Goal: Transaction & Acquisition: Purchase product/service

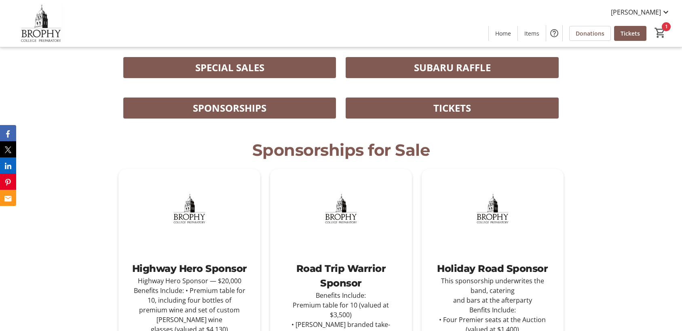
scroll to position [279, 0]
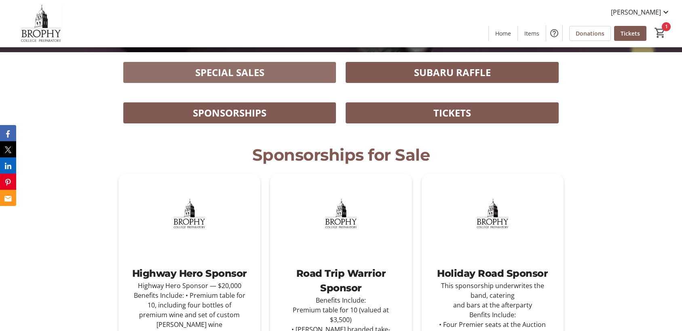
click at [248, 75] on span "SPECIAL SALES" at bounding box center [229, 72] width 69 height 15
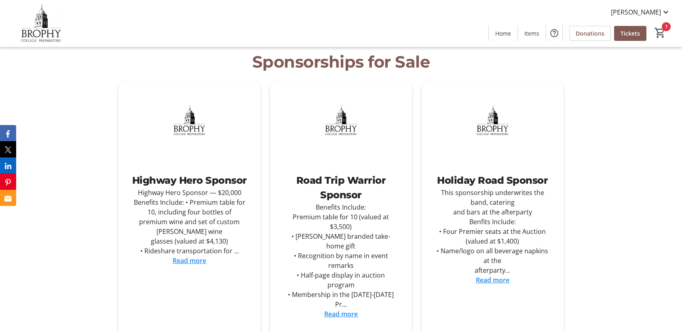
scroll to position [410, 0]
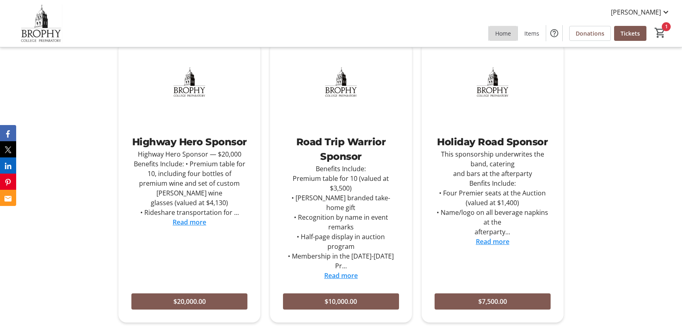
click at [503, 34] on span "Home" at bounding box center [504, 33] width 16 height 8
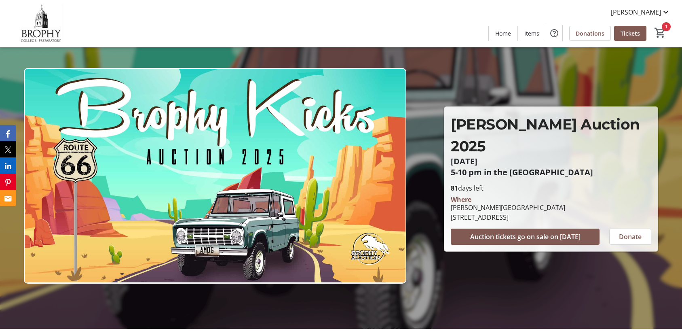
scroll to position [0, 0]
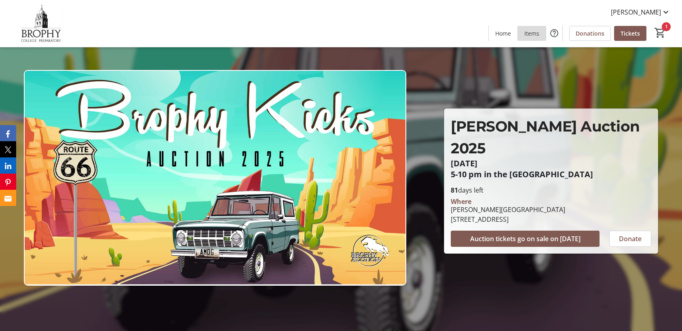
click at [536, 34] on span "Items" at bounding box center [532, 33] width 15 height 8
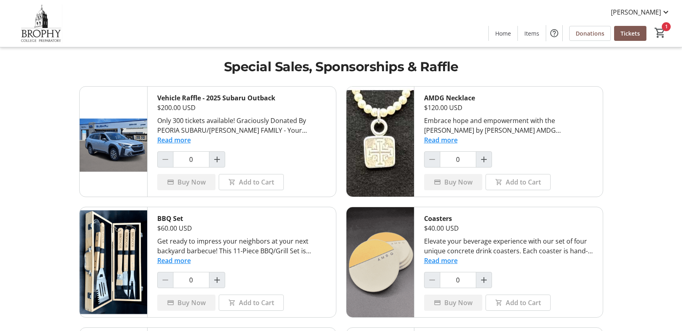
click at [48, 36] on img at bounding box center [41, 23] width 72 height 40
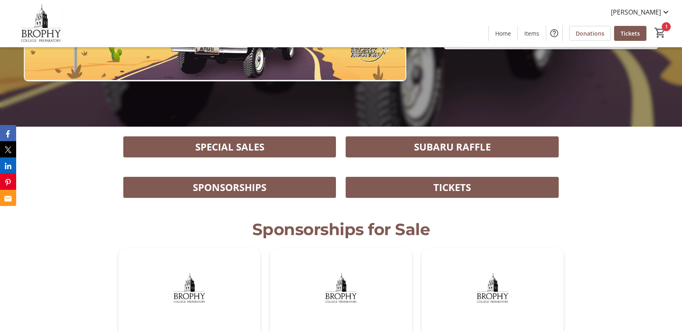
scroll to position [206, 0]
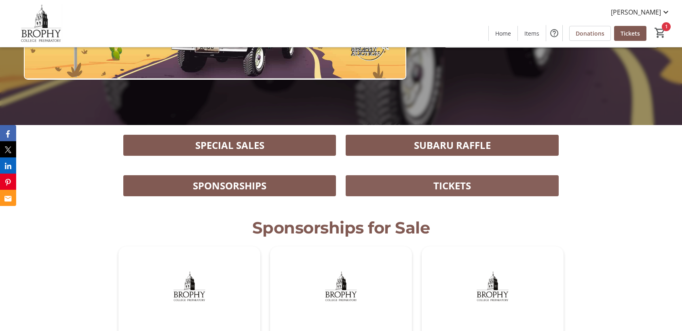
click at [443, 184] on span "TICKETS" at bounding box center [453, 185] width 38 height 15
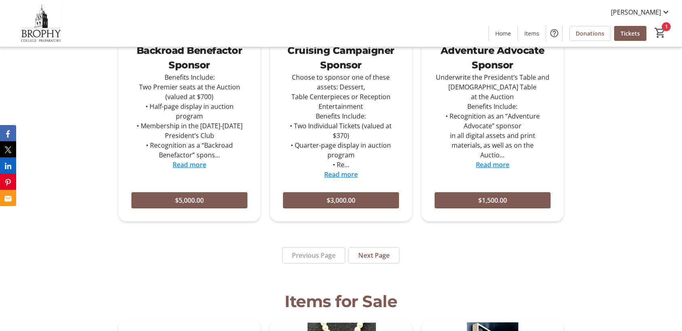
scroll to position [843, 0]
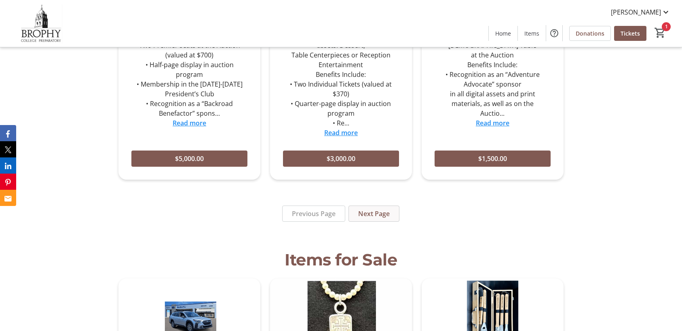
click at [370, 209] on span "Next Page" at bounding box center [374, 214] width 32 height 10
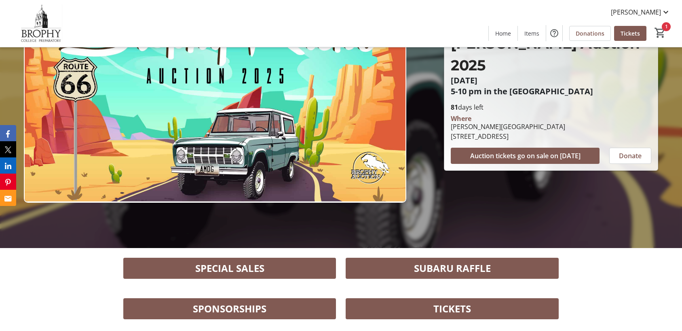
scroll to position [121, 0]
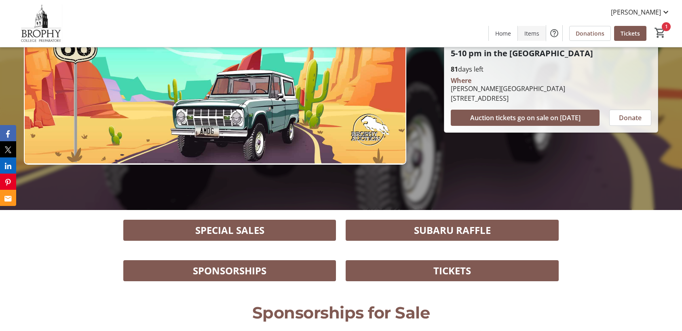
click at [532, 35] on span "Items" at bounding box center [532, 33] width 15 height 8
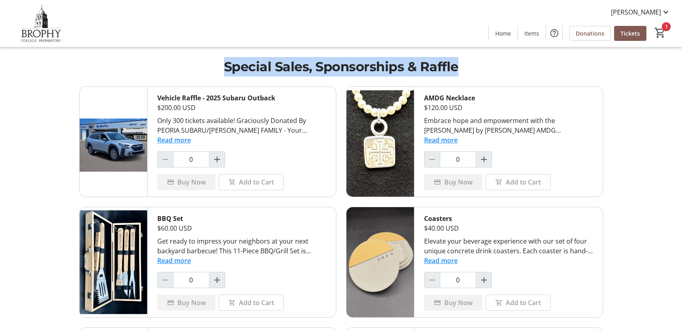
drag, startPoint x: 453, startPoint y: 70, endPoint x: 225, endPoint y: 73, distance: 227.8
click at [225, 73] on h1 "Special Sales, Sponsorships & Raffle" at bounding box center [341, 66] width 524 height 19
click at [229, 72] on h1 "Special Sales, Sponsorships & Raffle" at bounding box center [341, 66] width 524 height 19
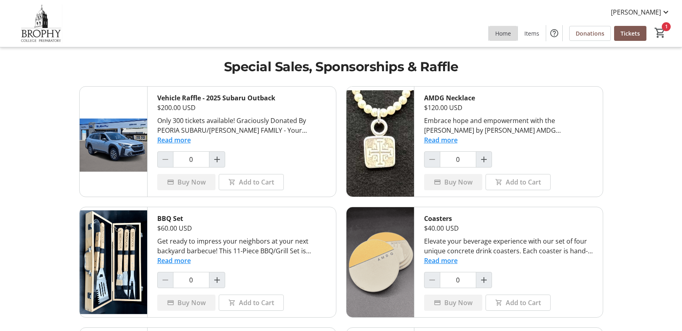
click at [504, 35] on span "Home" at bounding box center [504, 33] width 16 height 8
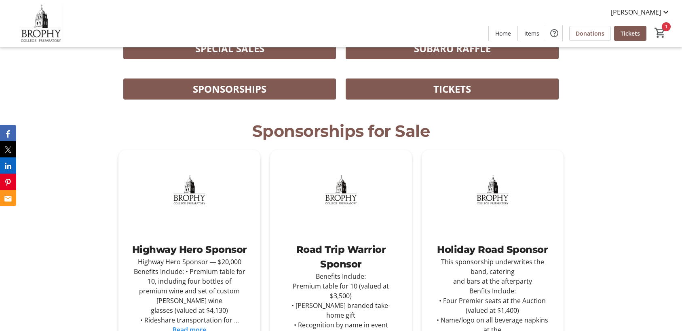
scroll to position [299, 0]
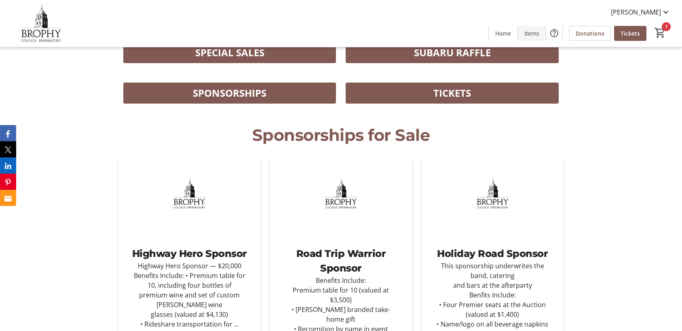
click at [534, 30] on span "Items" at bounding box center [532, 33] width 15 height 8
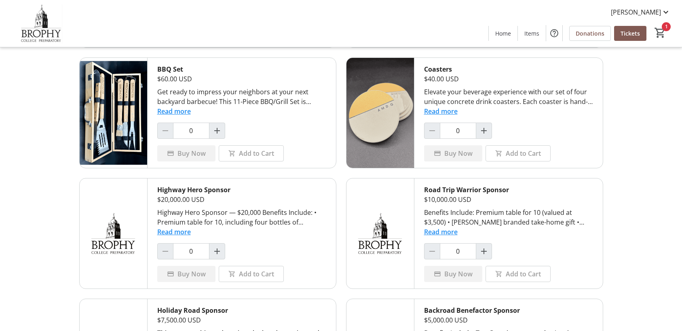
scroll to position [64, 0]
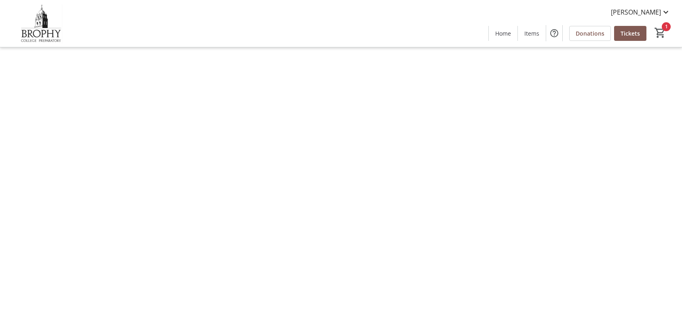
type input "1"
